Goal: Communication & Community: Participate in discussion

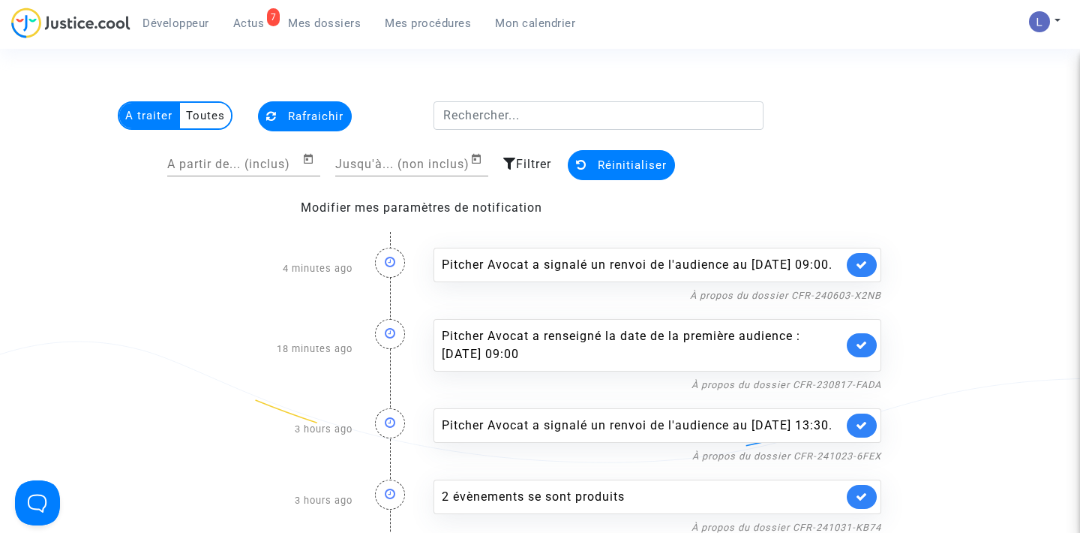
click at [855, 272] on link at bounding box center [862, 265] width 30 height 24
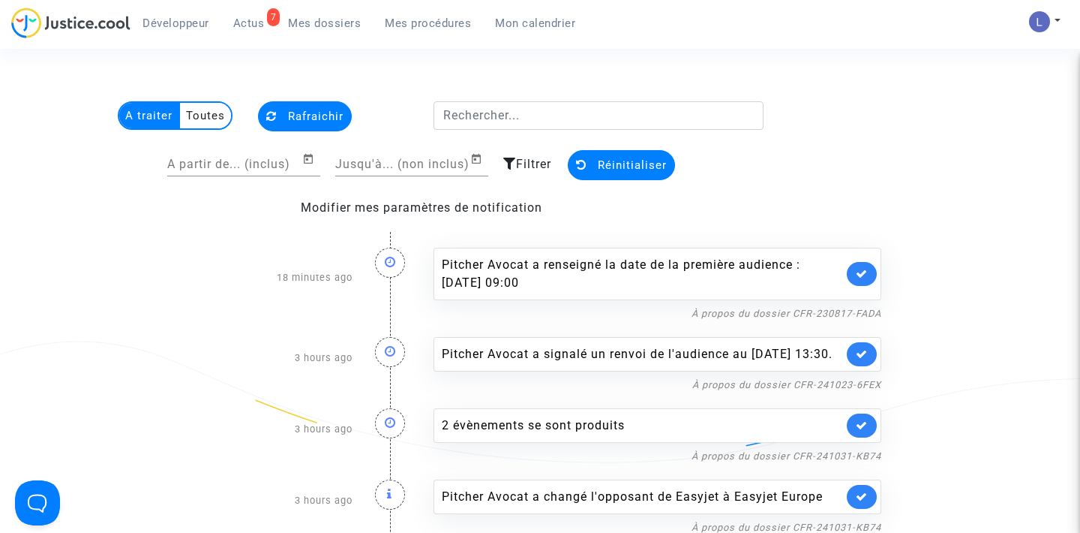
click at [855, 272] on link at bounding box center [862, 274] width 30 height 24
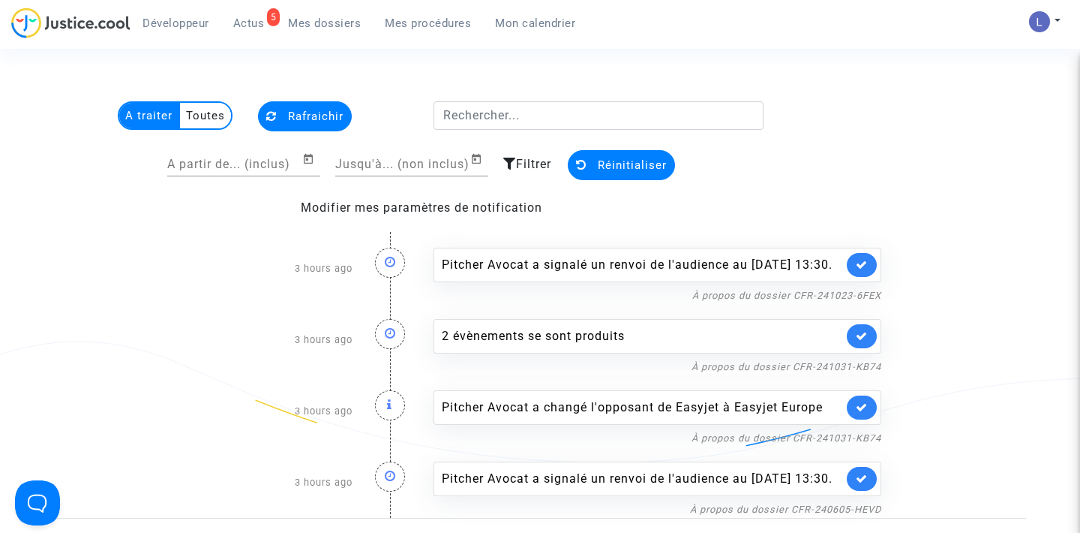
click at [855, 272] on link at bounding box center [862, 265] width 30 height 24
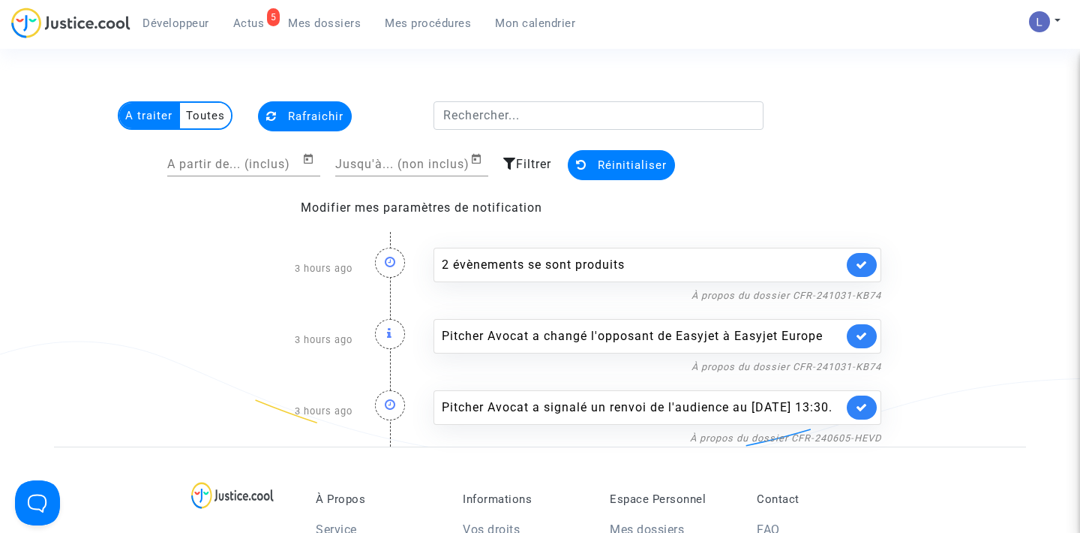
click at [855, 272] on link at bounding box center [862, 265] width 30 height 24
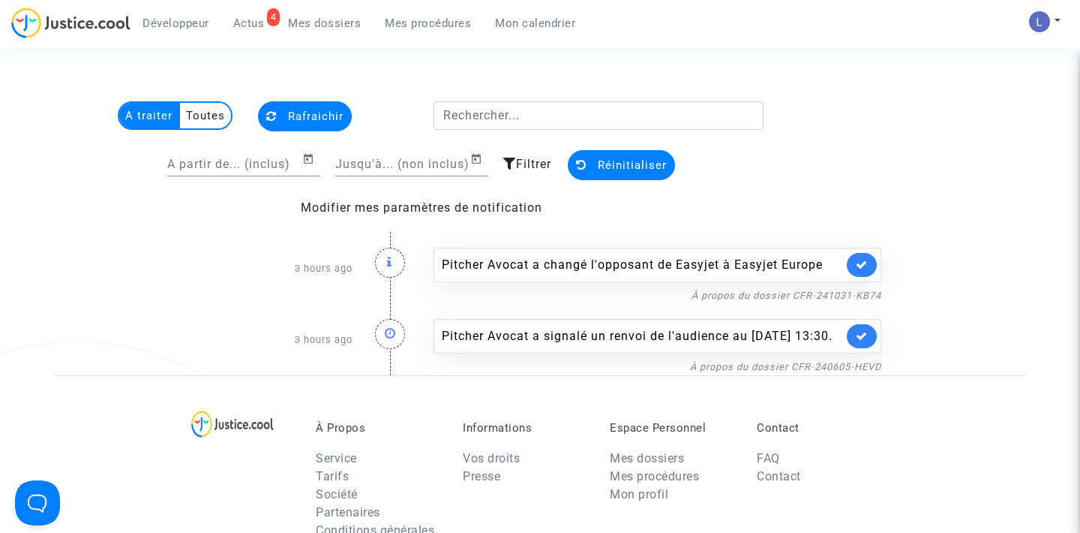
click at [855, 272] on link at bounding box center [862, 265] width 30 height 24
click at [855, 324] on link at bounding box center [862, 336] width 30 height 24
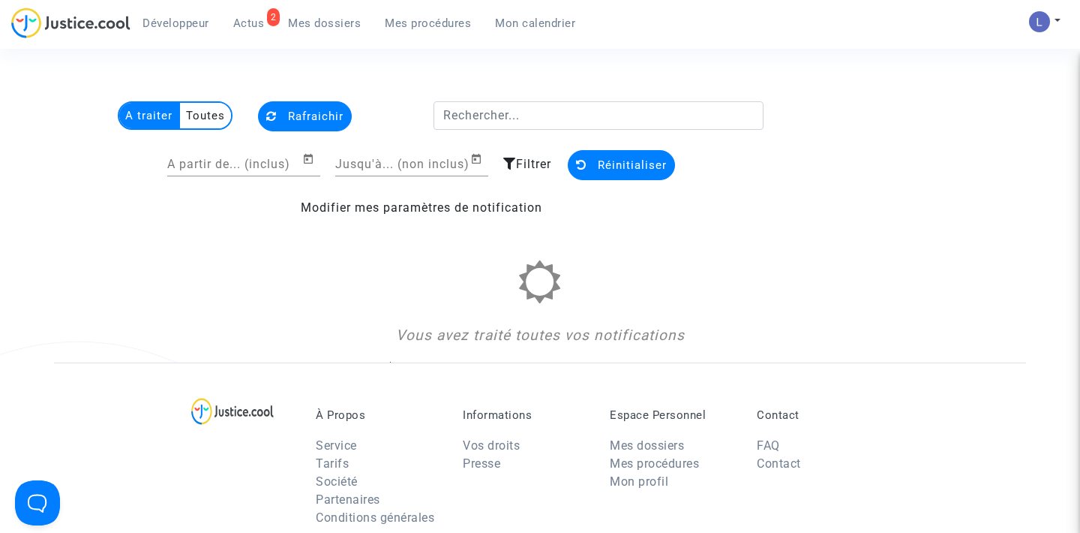
click at [855, 272] on div "Vous avez traité toutes vos notifications" at bounding box center [540, 303] width 683 height 86
click at [319, 14] on link "Mes dossiers" at bounding box center [324, 23] width 97 height 23
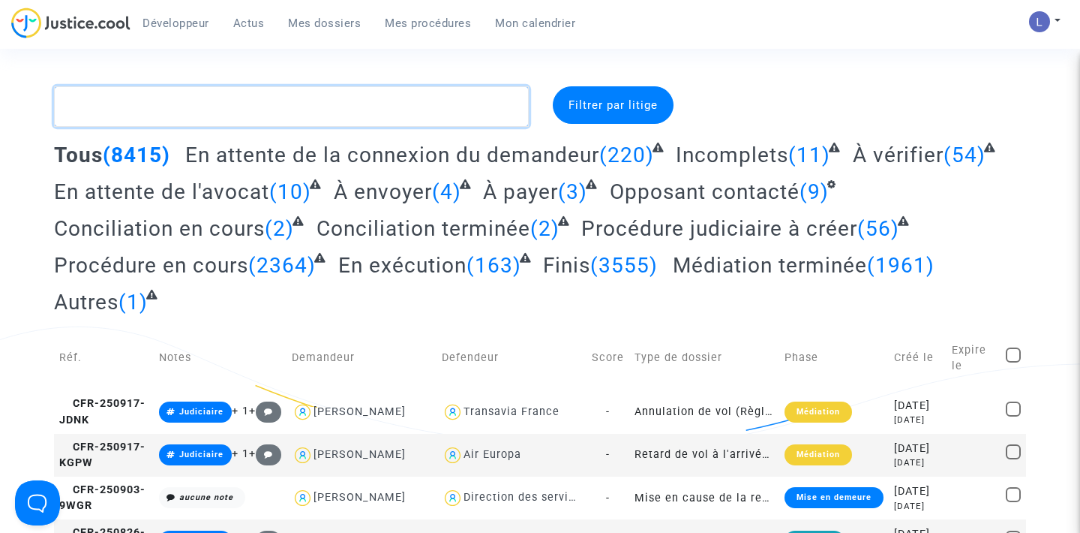
click at [199, 105] on textarea at bounding box center [291, 106] width 475 height 41
paste textarea "CFR-231207-TUKQ"
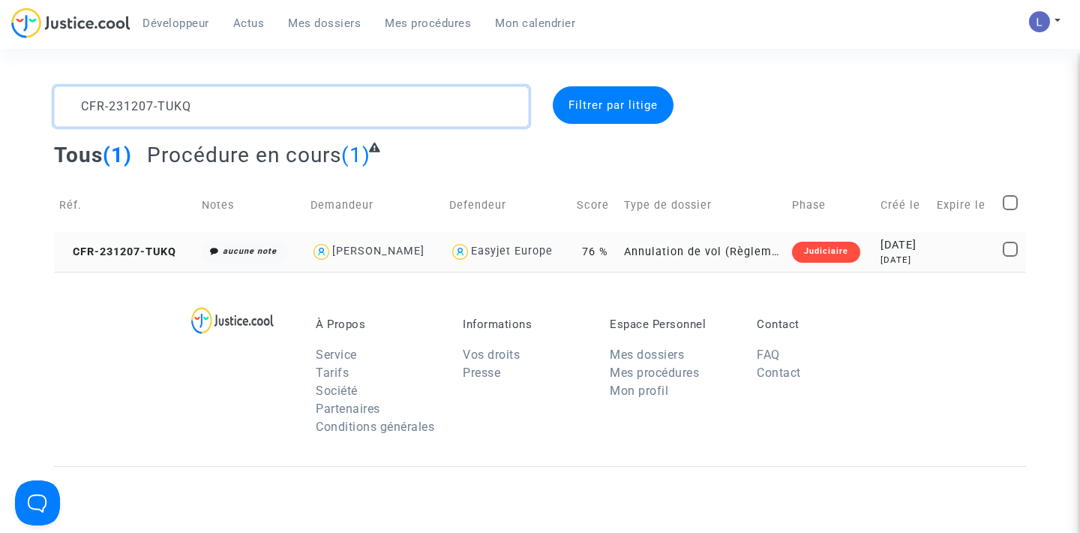
type textarea "CFR-231207-TUKQ"
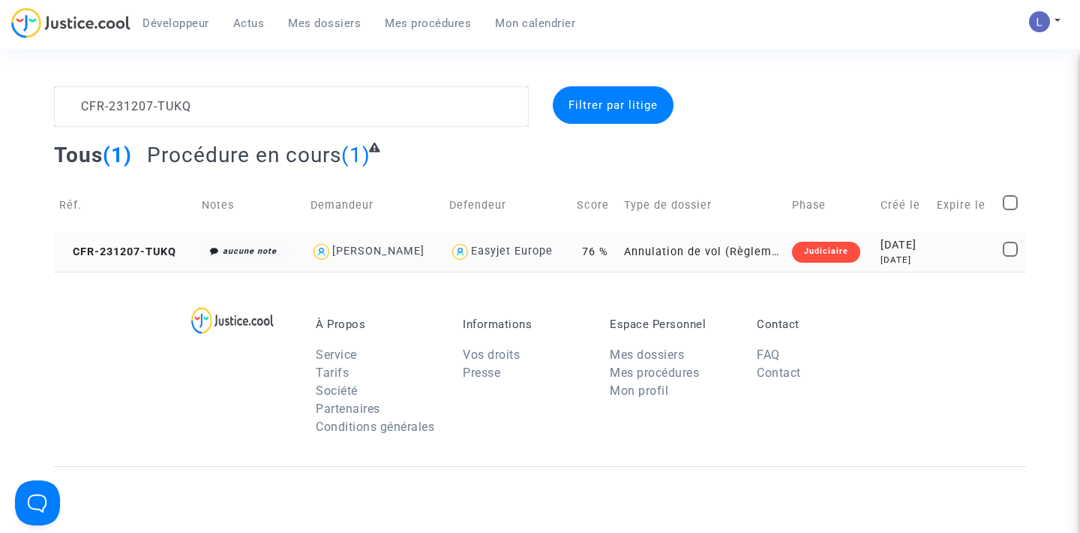
click at [85, 260] on td "CFR-231207-TUKQ" at bounding box center [125, 252] width 143 height 40
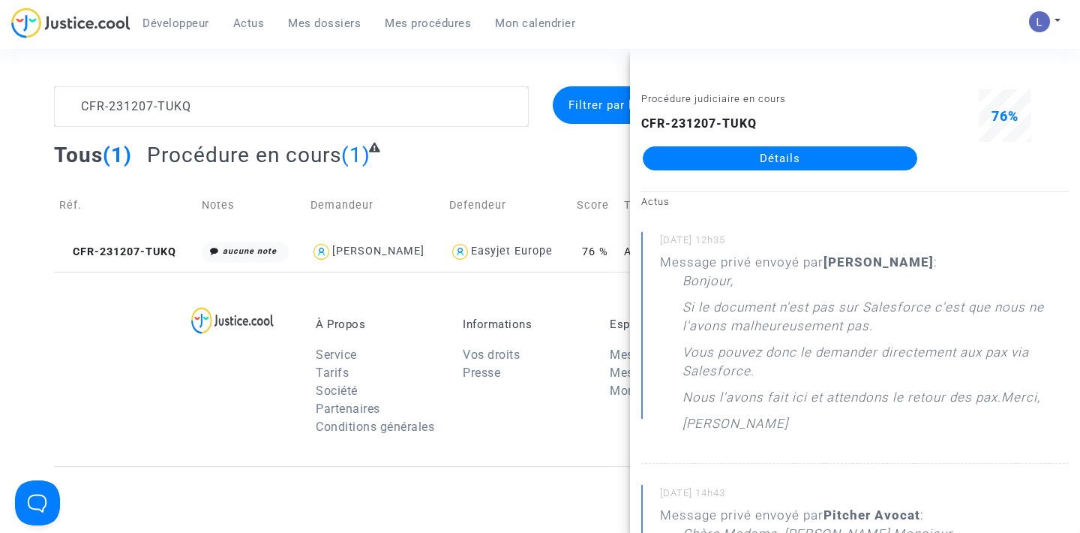
click at [763, 154] on link "Détails" at bounding box center [780, 158] width 275 height 24
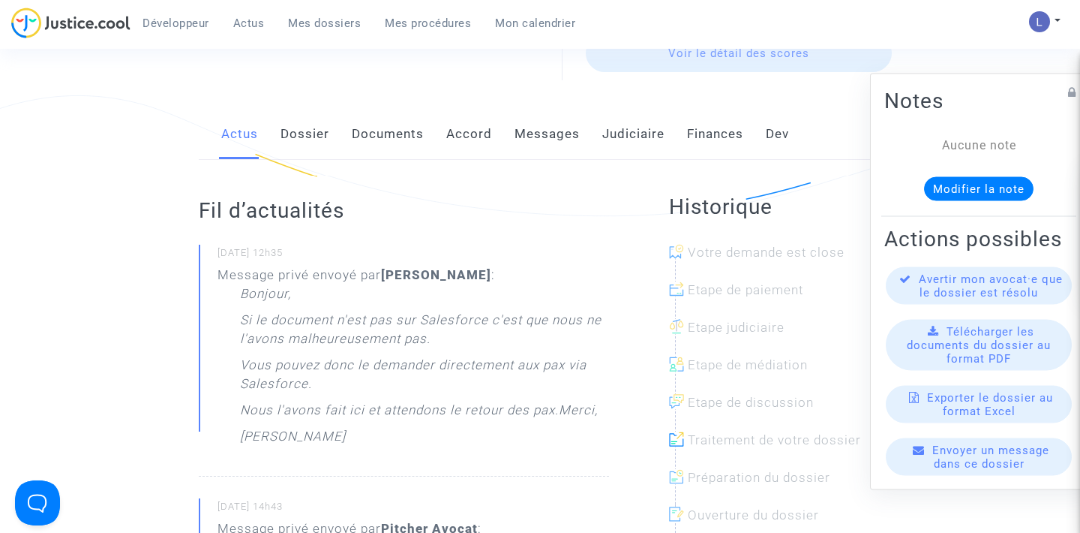
scroll to position [230, 0]
click at [557, 141] on link "Messages" at bounding box center [547, 136] width 65 height 50
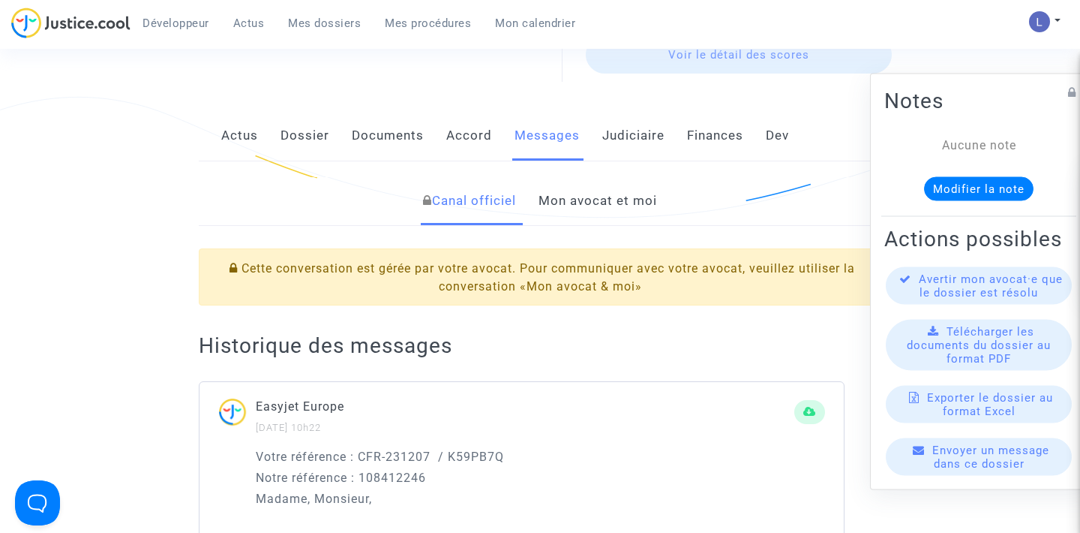
click at [605, 209] on link "Mon avocat et moi" at bounding box center [598, 201] width 119 height 50
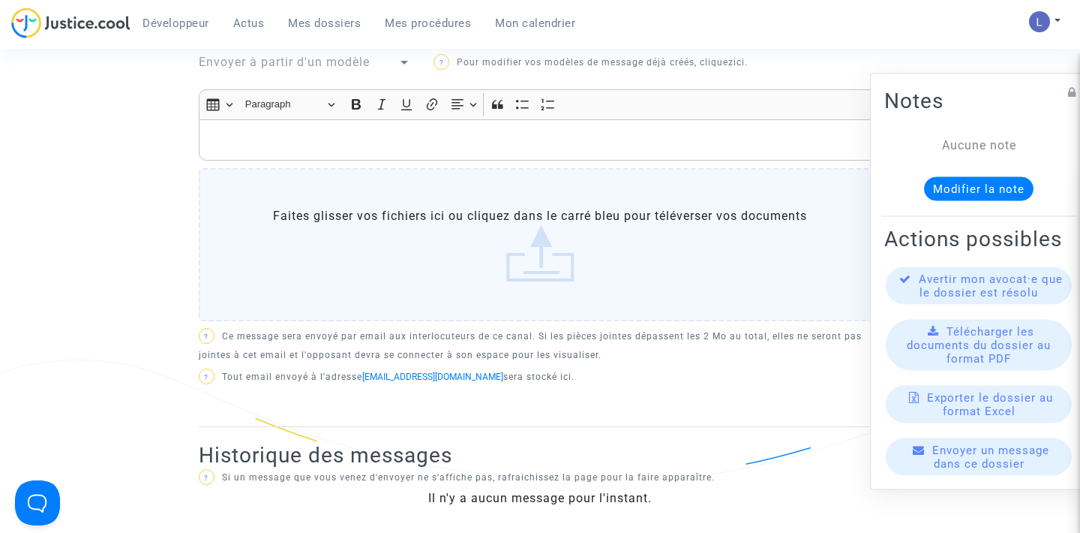
scroll to position [487, 0]
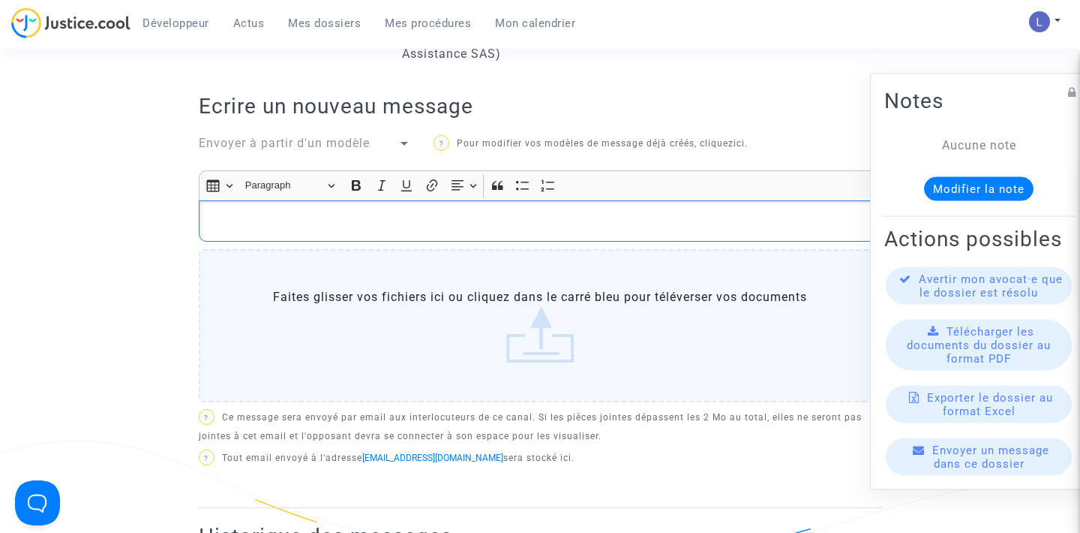
click at [521, 218] on p "Rich Text Editor, main" at bounding box center [540, 221] width 668 height 19
click at [482, 328] on label "Faites glisser vos fichiers ici ou cliquez dans le carré bleu pour téléverser v…" at bounding box center [540, 325] width 683 height 153
click at [0, 0] on input "Faites glisser vos fichiers ici ou cliquez dans le carré bleu pour téléverser v…" at bounding box center [0, 0] width 0 height 0
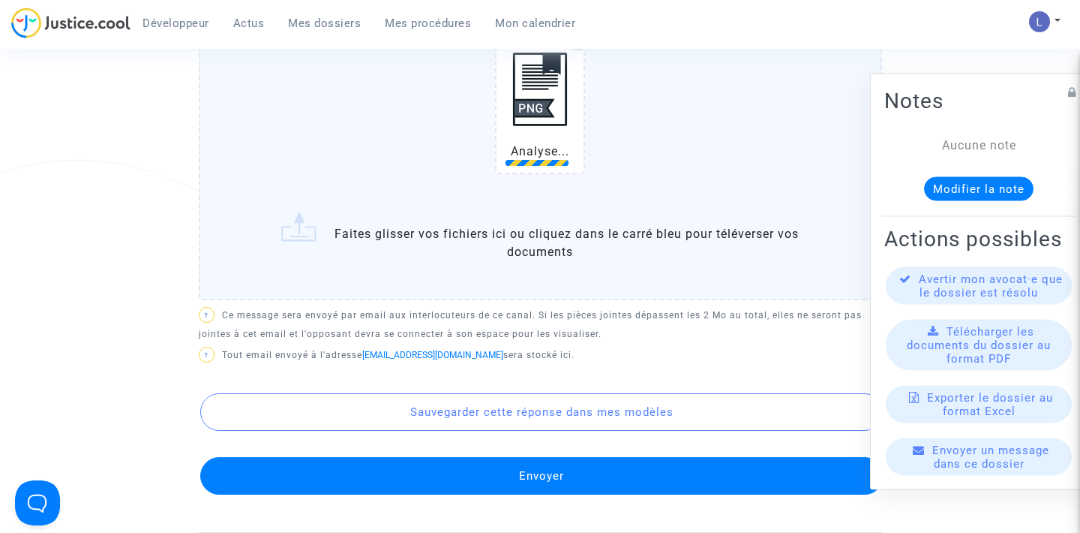
scroll to position [769, 0]
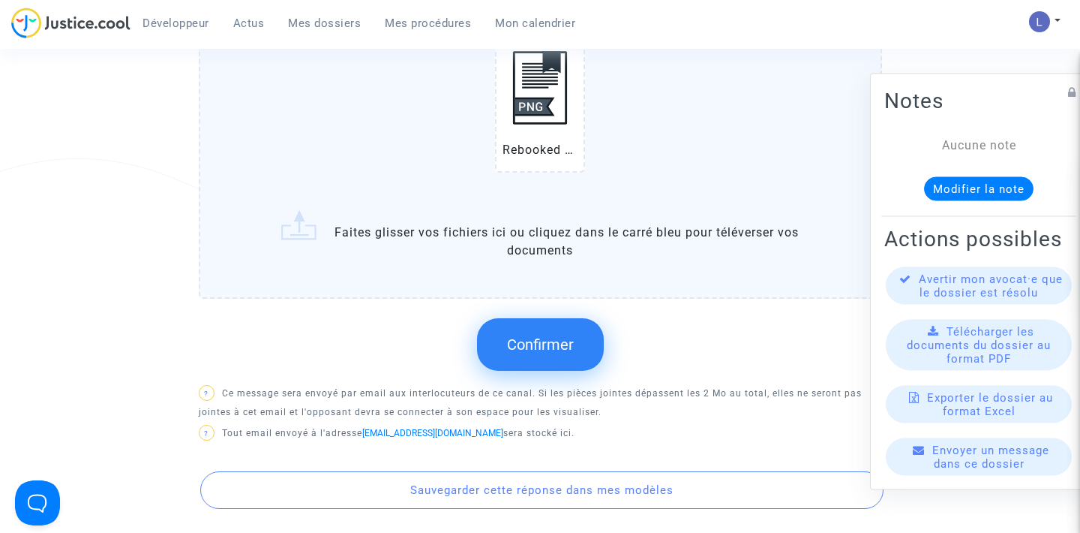
click at [549, 335] on span "Confirmer" at bounding box center [540, 344] width 67 height 18
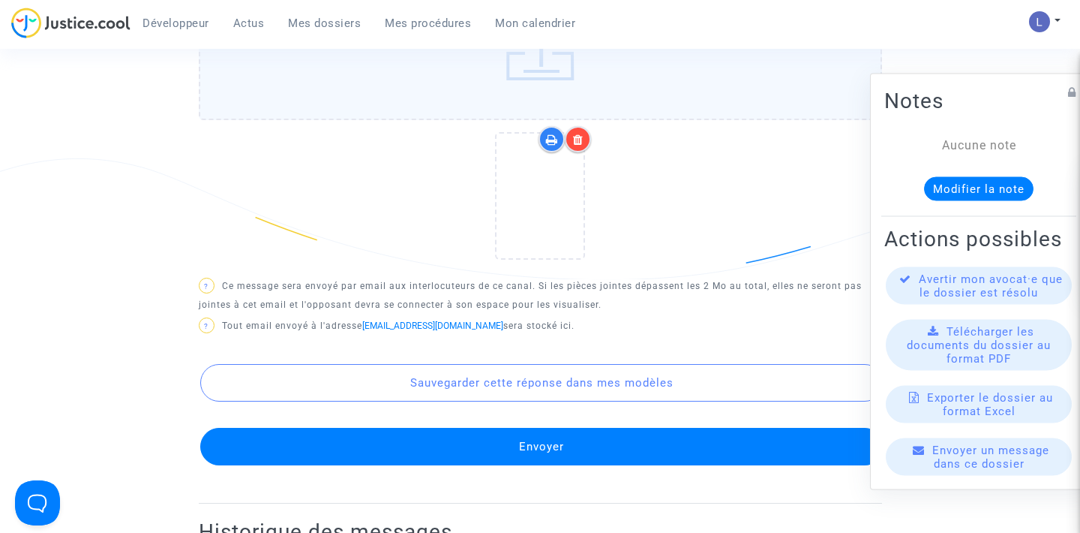
click at [581, 448] on button "Envoyer" at bounding box center [541, 447] width 683 height 38
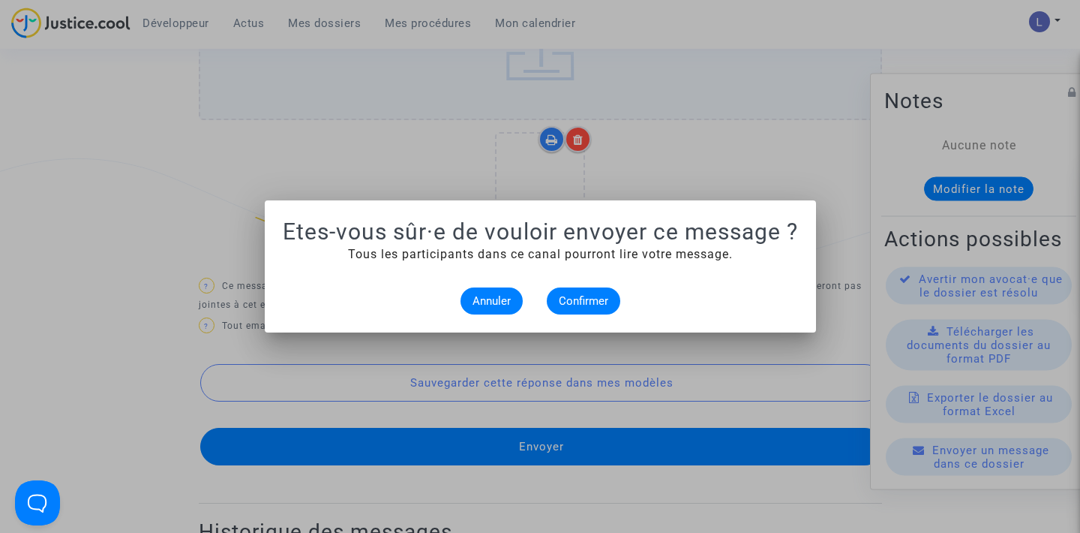
scroll to position [0, 0]
click at [577, 307] on span "Confirmer" at bounding box center [584, 301] width 50 height 14
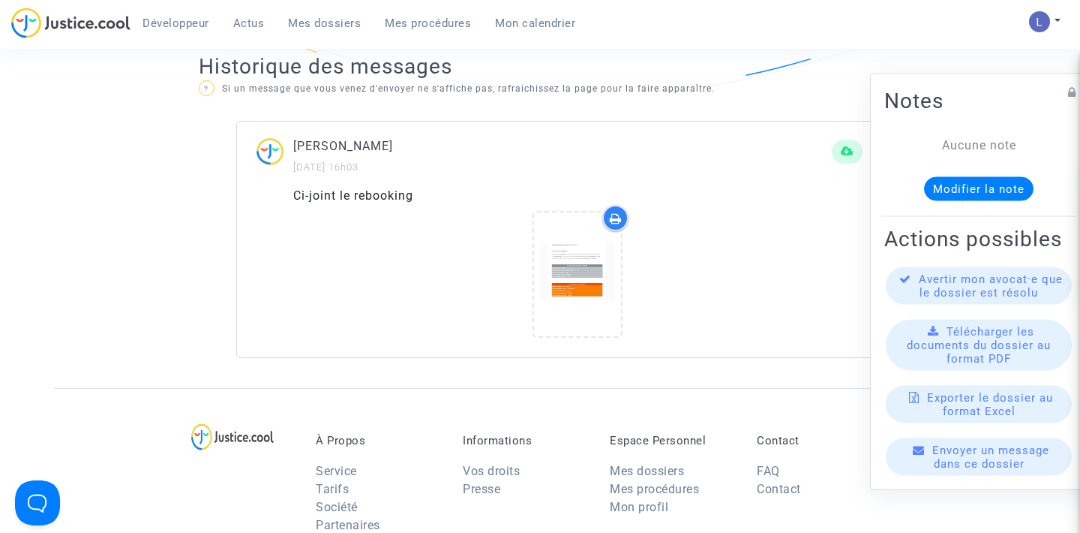
scroll to position [962, 0]
